Goal: Browse casually

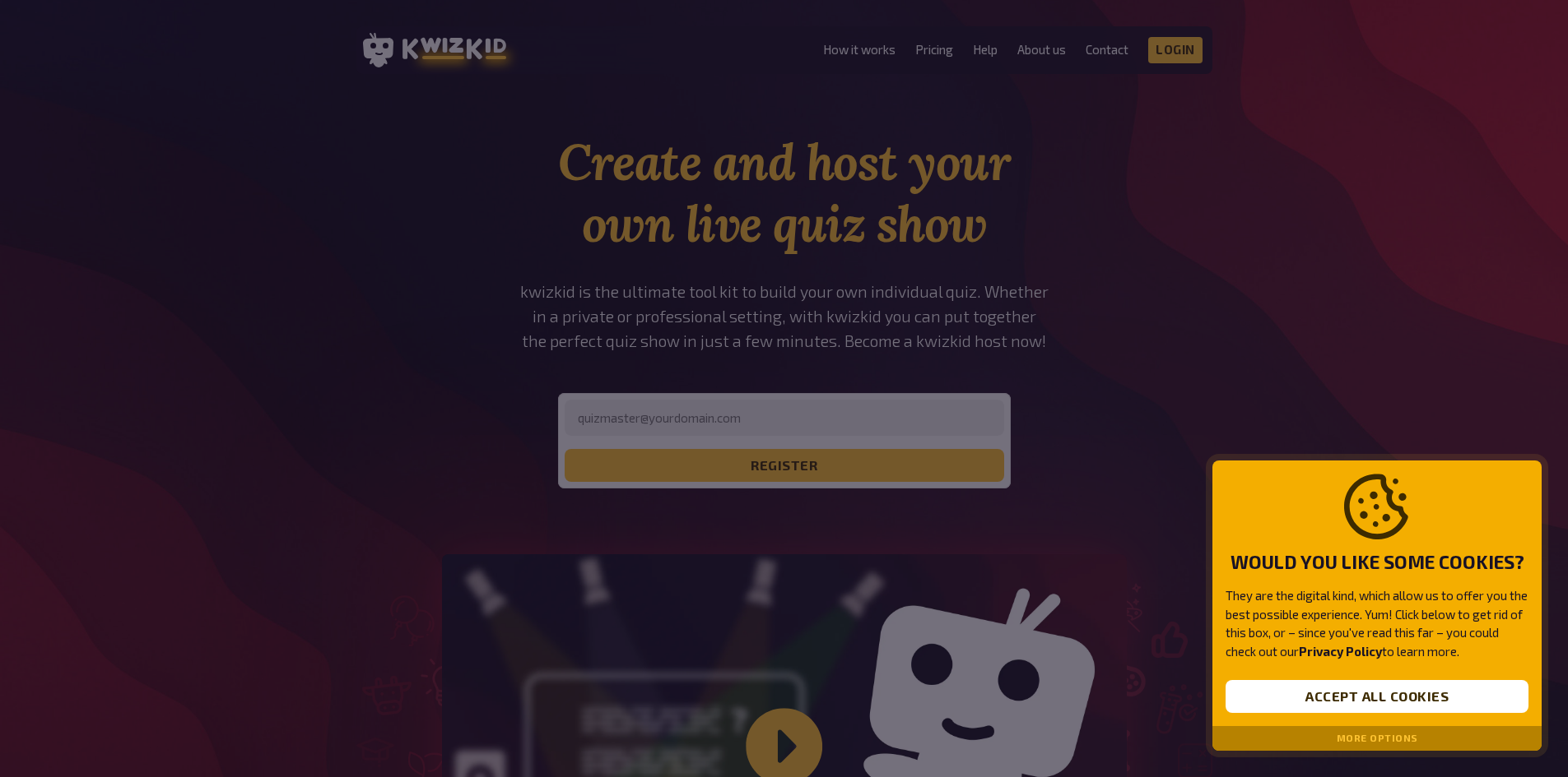
click at [1057, 282] on div at bounding box center [784, 388] width 1568 height 777
